Goal: Task Accomplishment & Management: Use online tool/utility

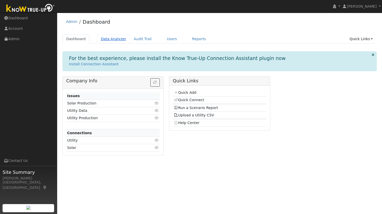
click at [116, 41] on link "Data Analyzer" at bounding box center [113, 38] width 33 height 9
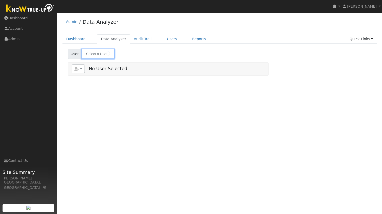
type input "[PERSON_NAME]"
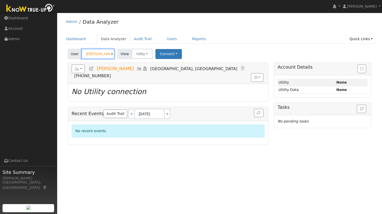
click at [100, 53] on input "[PERSON_NAME]" at bounding box center [97, 54] width 33 height 10
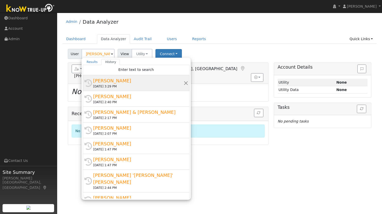
click at [139, 80] on div "[PERSON_NAME]" at bounding box center [138, 80] width 90 height 7
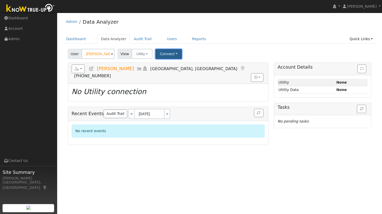
click at [163, 56] on button "Connect" at bounding box center [168, 54] width 26 height 10
click at [172, 75] on link "Quick Connect" at bounding box center [176, 75] width 40 height 7
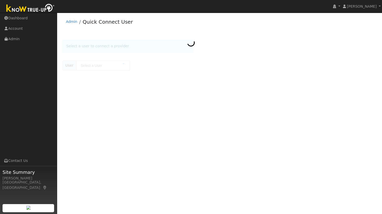
type input "[PERSON_NAME]"
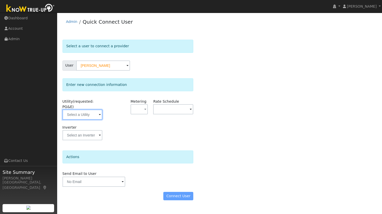
click at [82, 110] on input "text" at bounding box center [82, 114] width 40 height 10
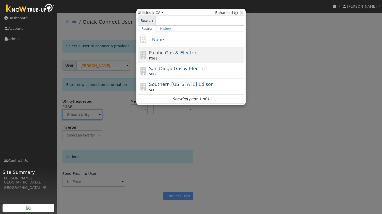
click at [177, 57] on div "PG&E" at bounding box center [196, 58] width 94 height 5
type input "PG&E"
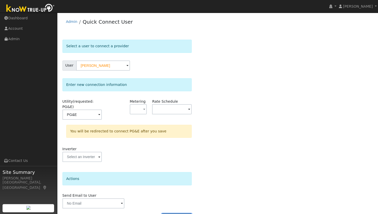
click at [187, 213] on button "Connect User" at bounding box center [177, 217] width 30 height 9
